Goal: Transaction & Acquisition: Book appointment/travel/reservation

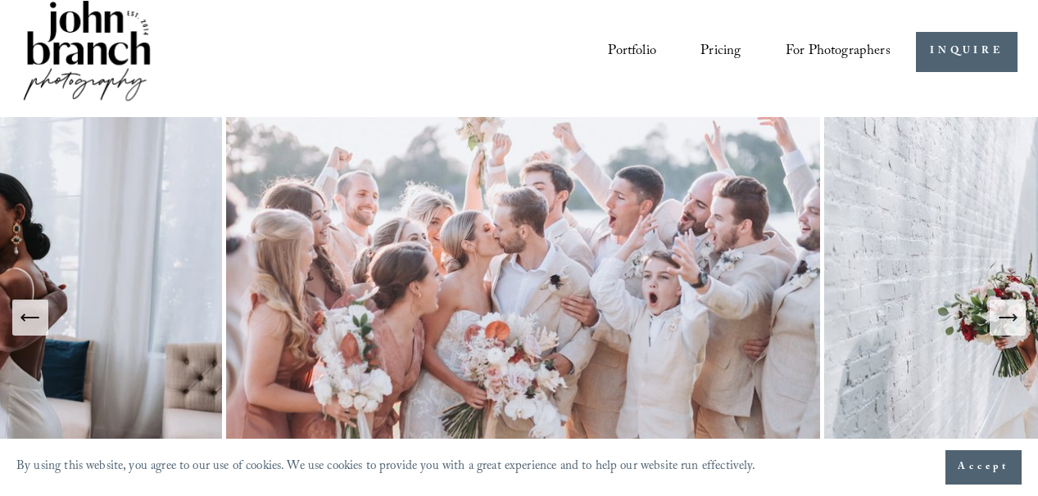
scroll to position [9, 0]
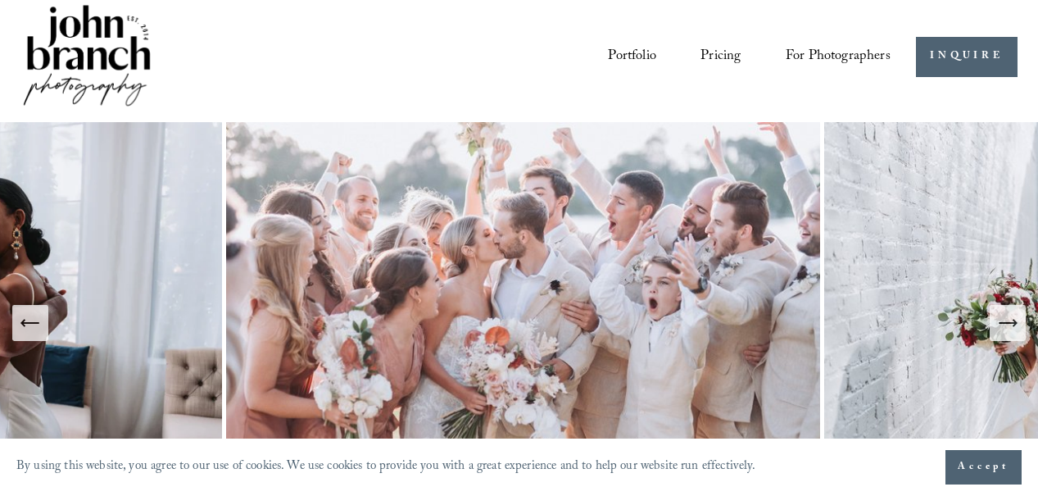
click at [721, 52] on link "Pricing" at bounding box center [720, 56] width 40 height 29
click at [963, 60] on link "INQUIRE" at bounding box center [966, 57] width 101 height 40
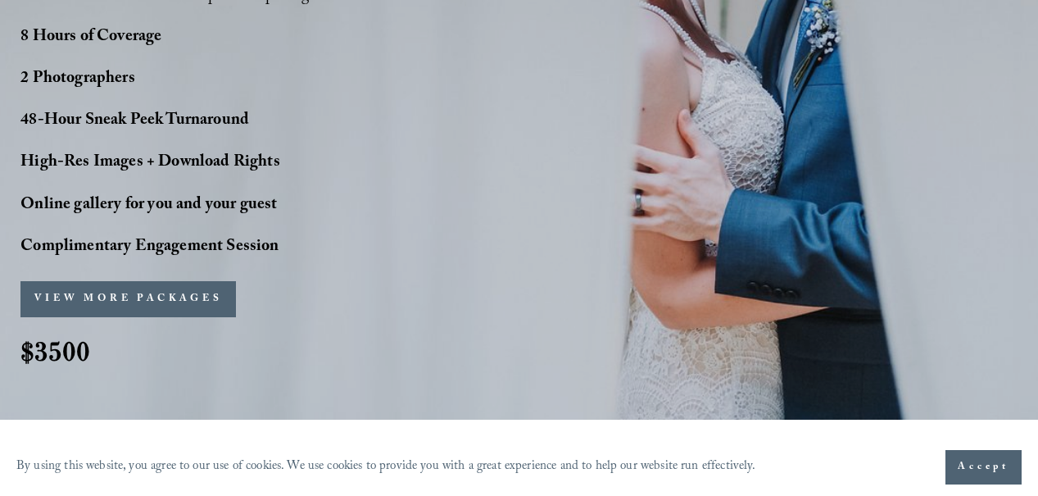
scroll to position [1431, 0]
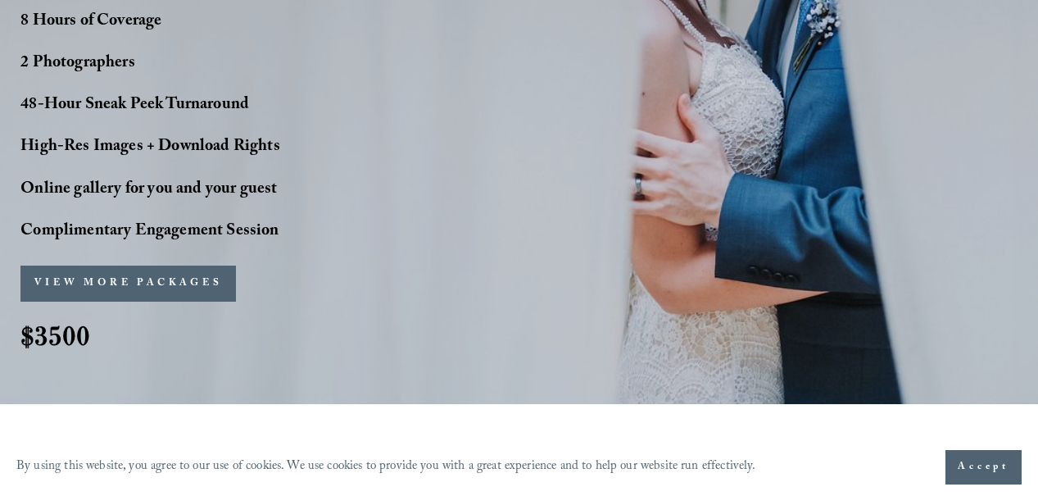
click at [173, 273] on button "VIEW MORE PACKAGES" at bounding box center [127, 283] width 215 height 36
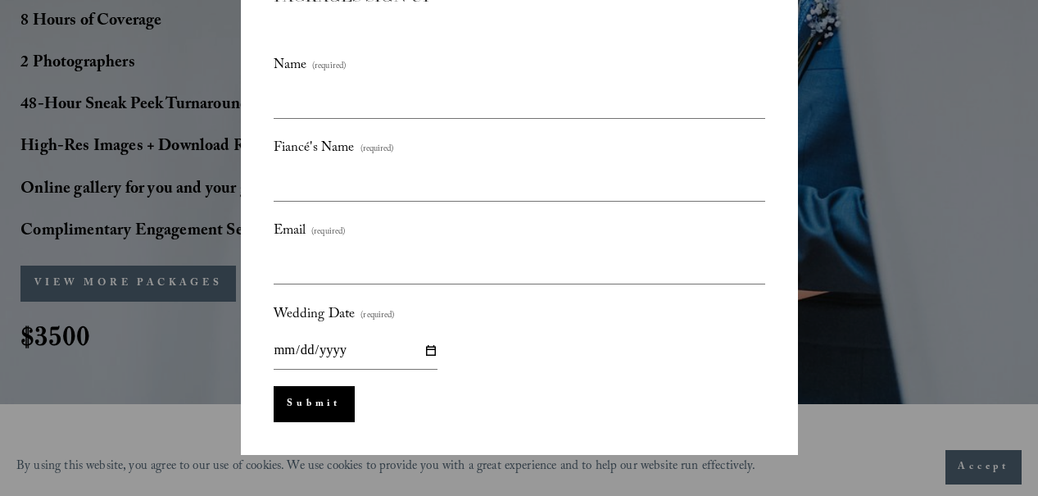
scroll to position [0, 0]
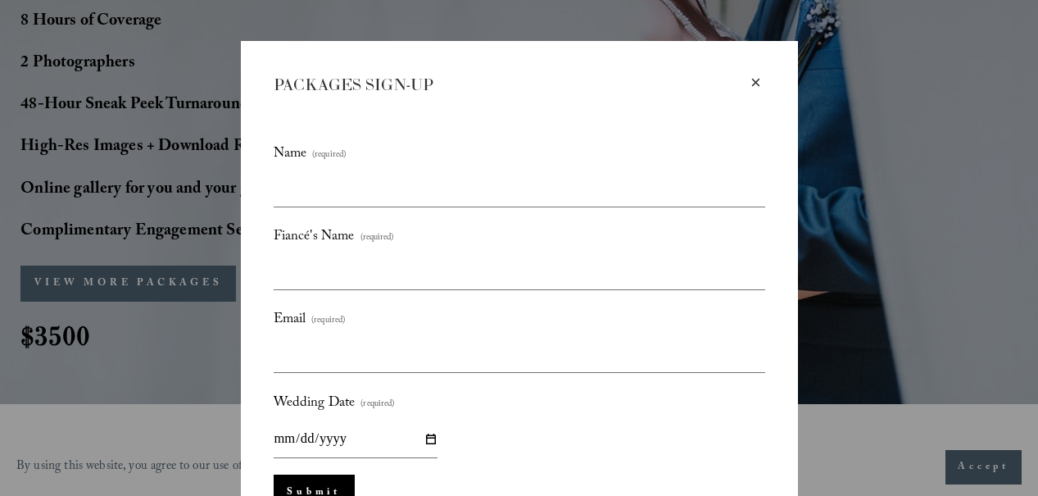
click at [757, 80] on div "×" at bounding box center [756, 83] width 18 height 18
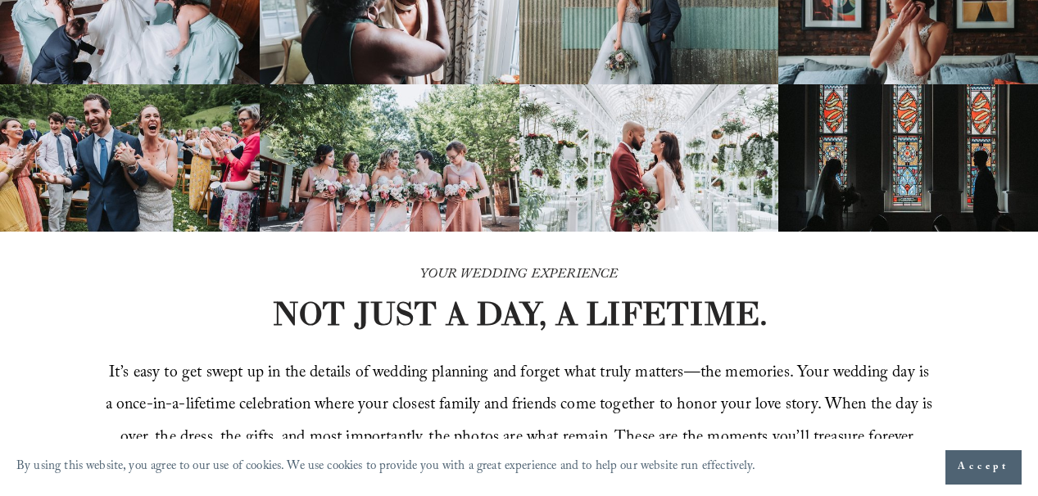
scroll to position [204, 0]
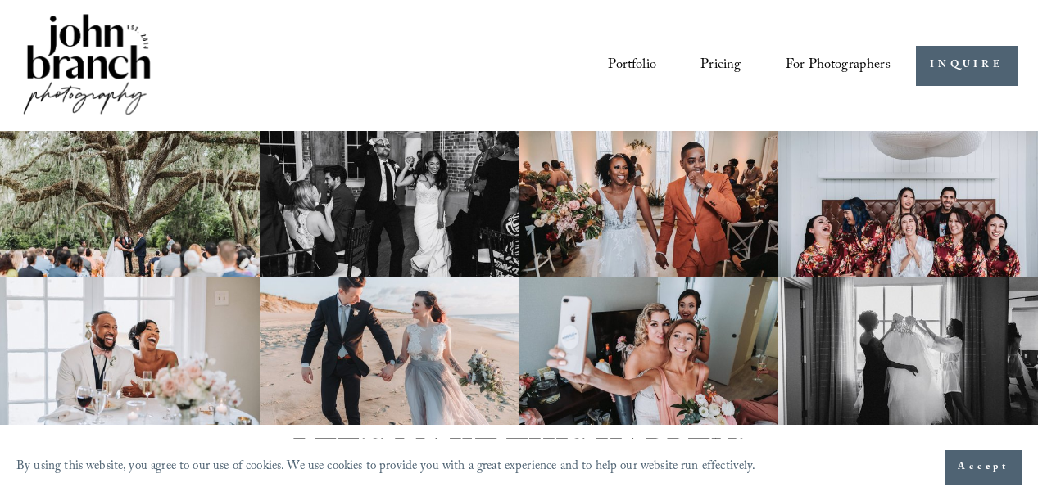
click at [109, 71] on img at bounding box center [86, 66] width 133 height 111
